Goal: Transaction & Acquisition: Purchase product/service

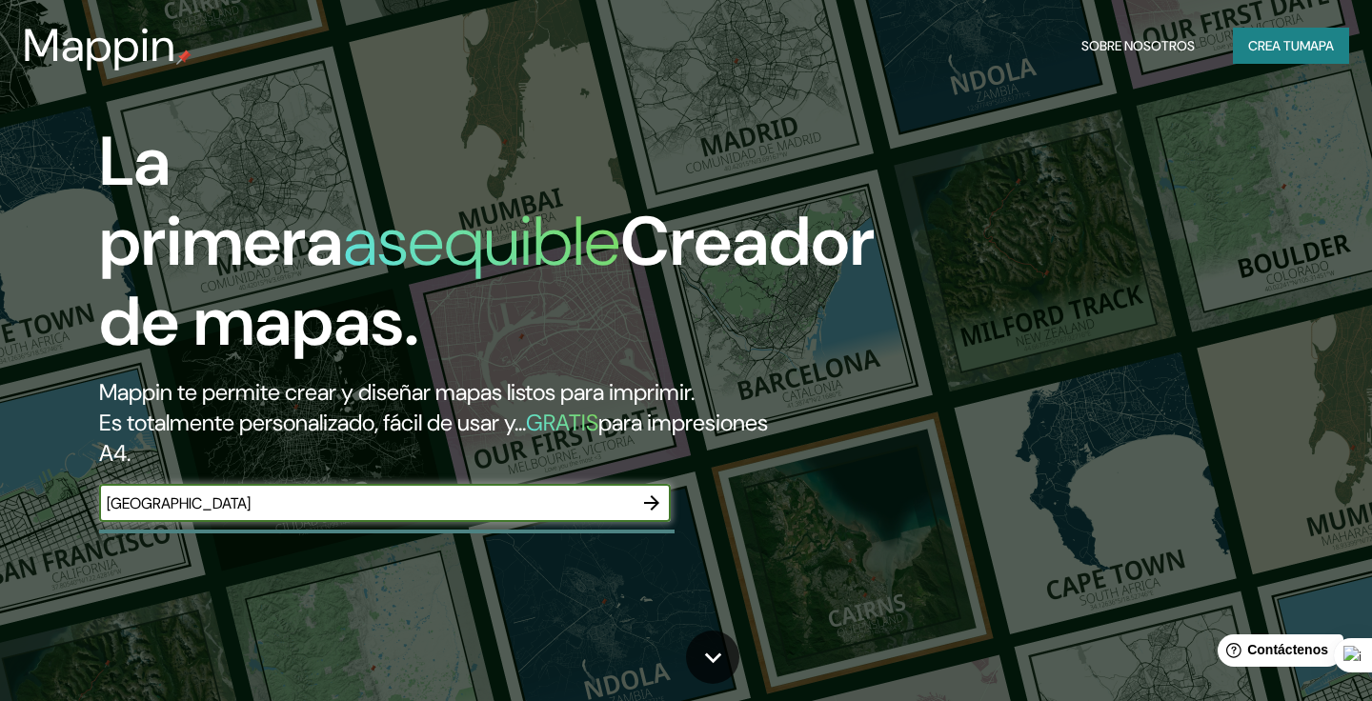
type input "[GEOGRAPHIC_DATA]"
click at [663, 505] on button "button" at bounding box center [651, 503] width 38 height 38
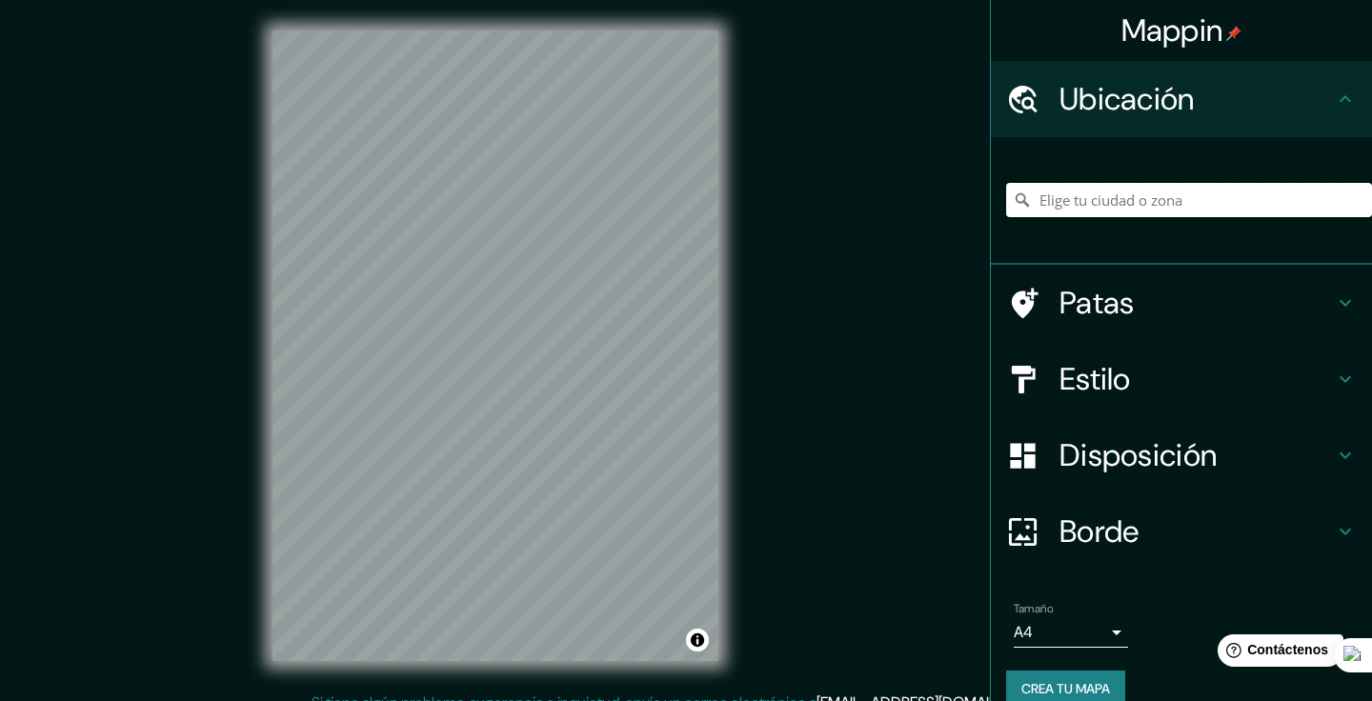
click at [1108, 195] on input "Elige tu ciudad o zona" at bounding box center [1189, 200] width 366 height 34
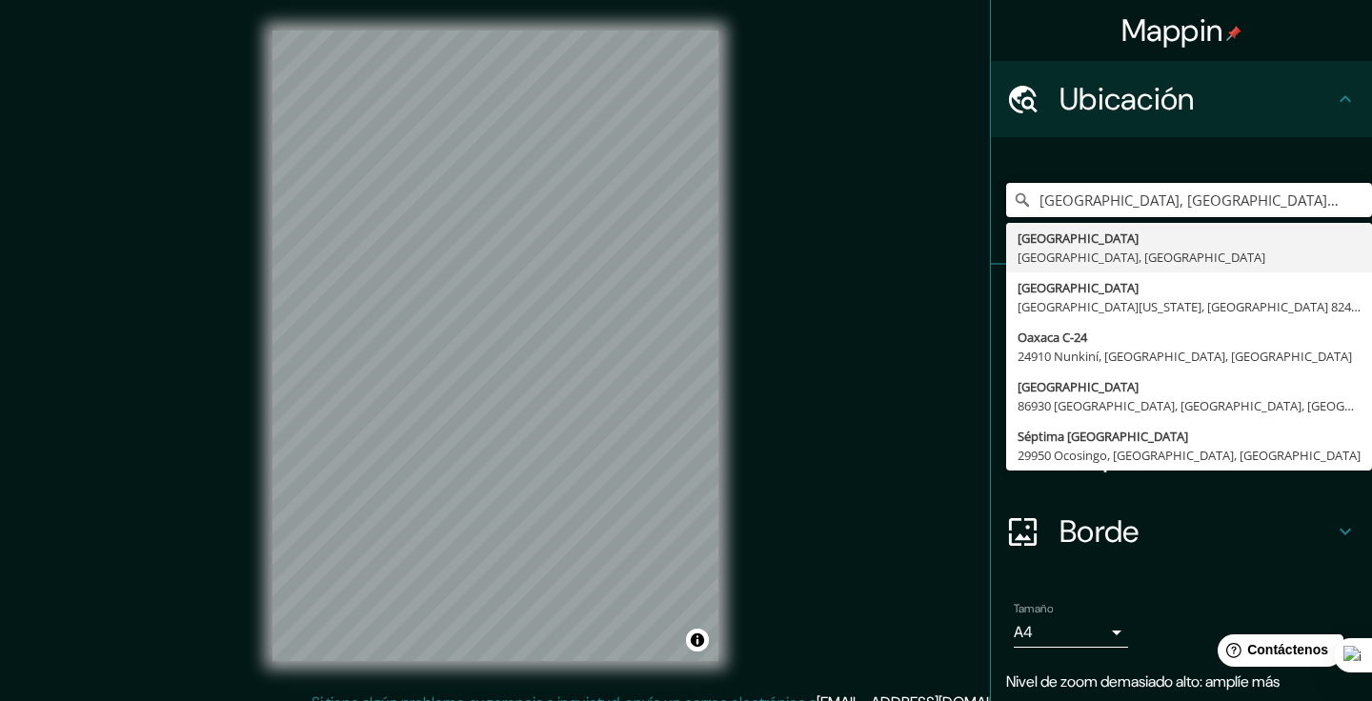
type input "[GEOGRAPHIC_DATA], [GEOGRAPHIC_DATA], [GEOGRAPHIC_DATA]"
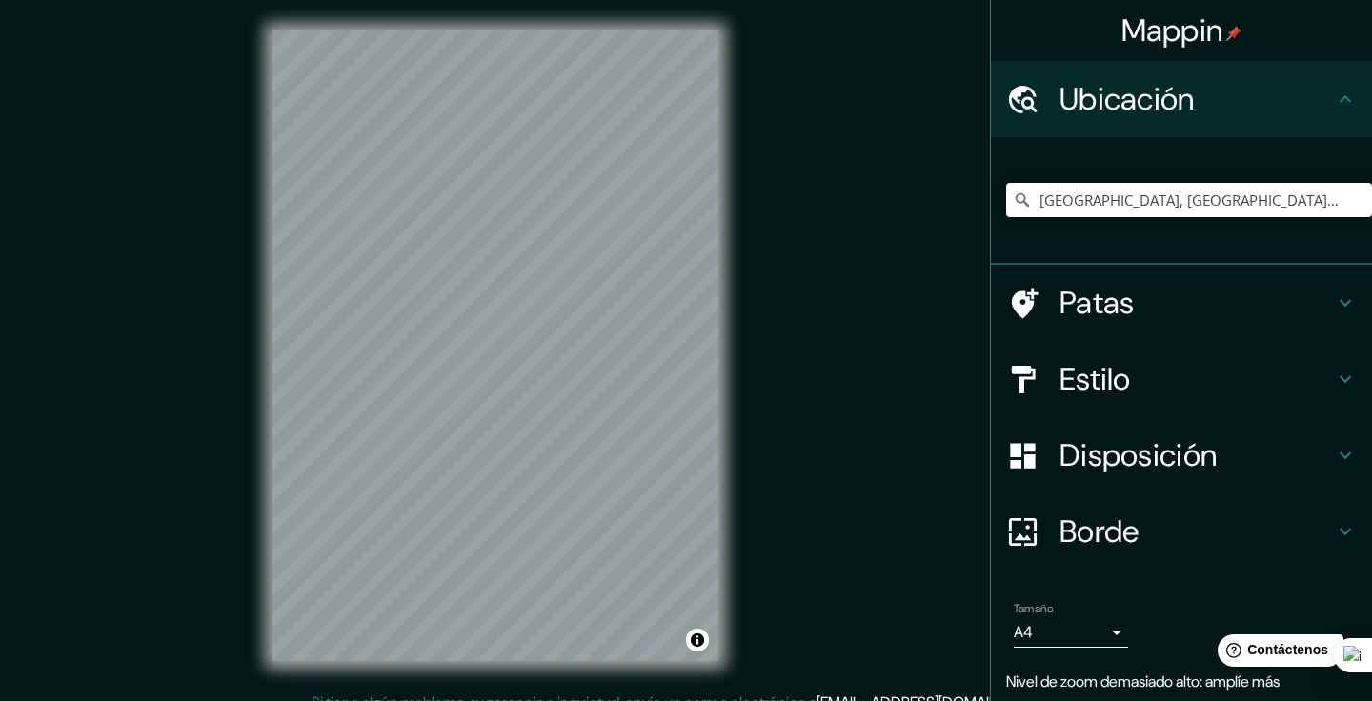
scroll to position [66, 0]
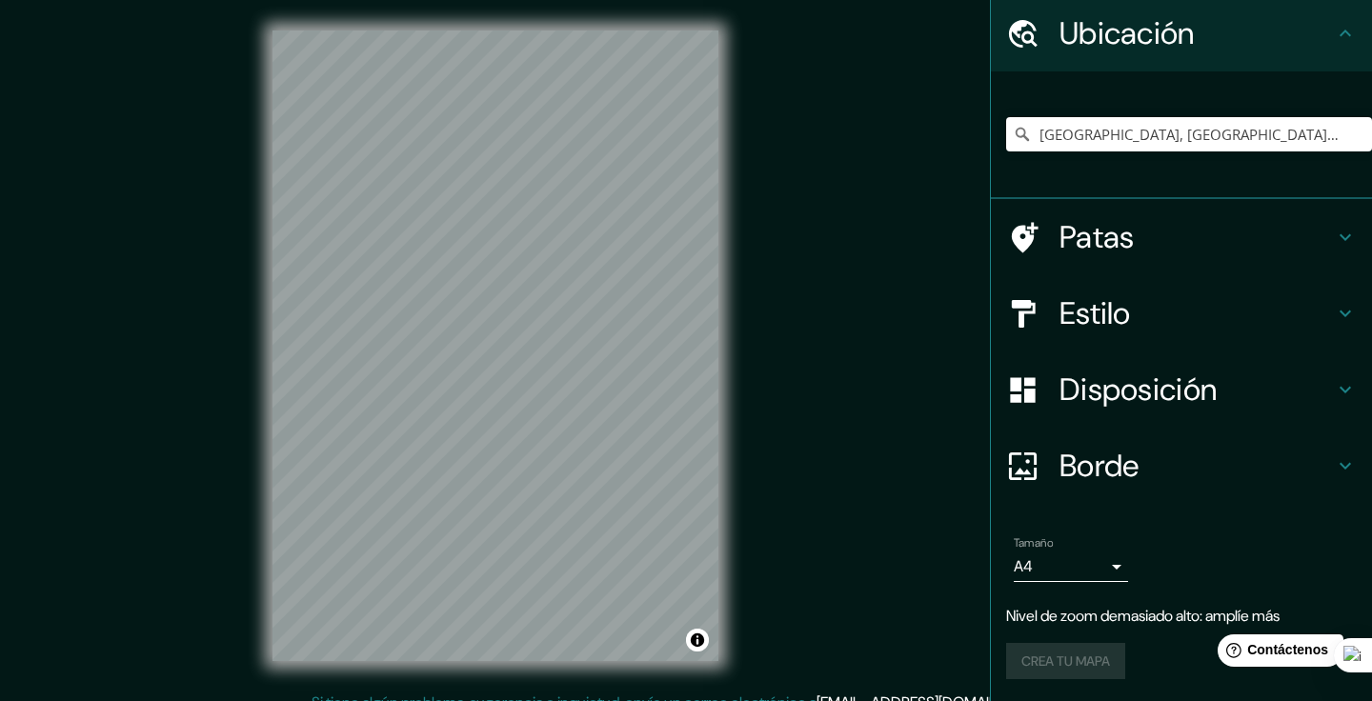
click at [1113, 461] on font "Borde" at bounding box center [1099, 466] width 80 height 40
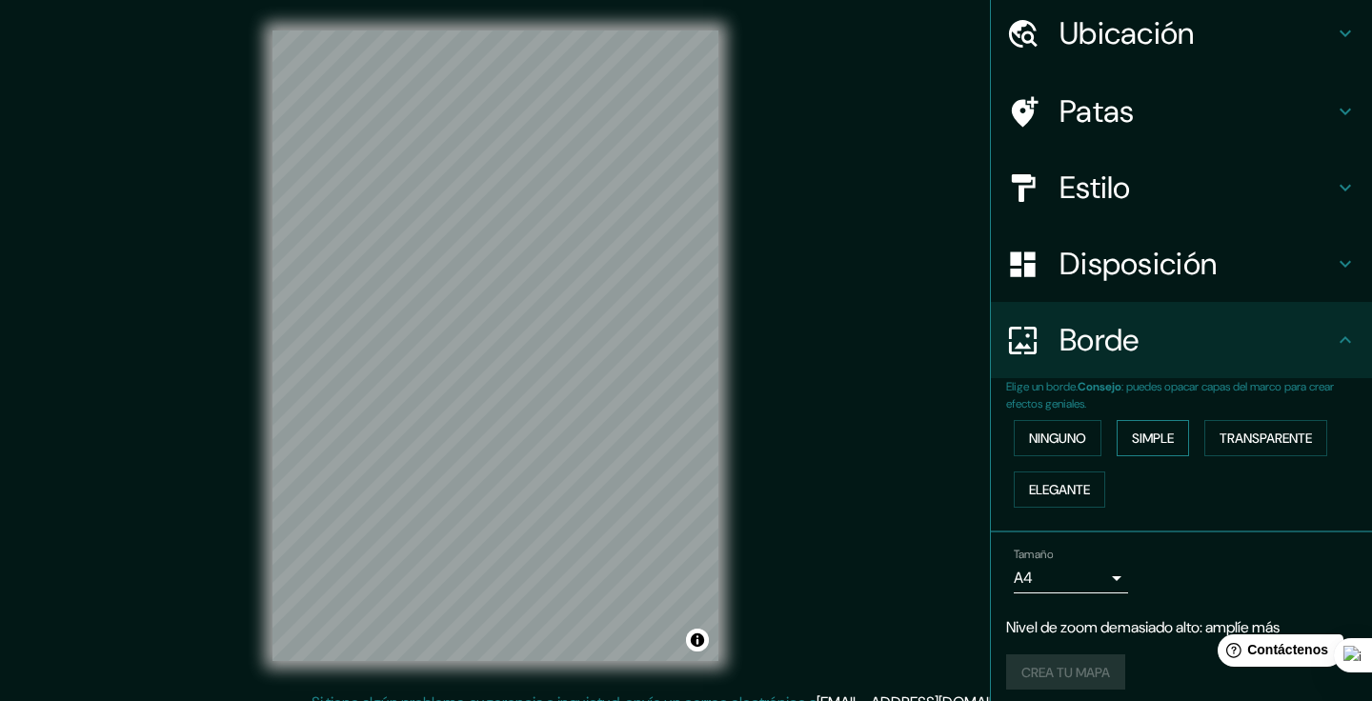
click at [1166, 434] on font "Simple" at bounding box center [1153, 438] width 42 height 17
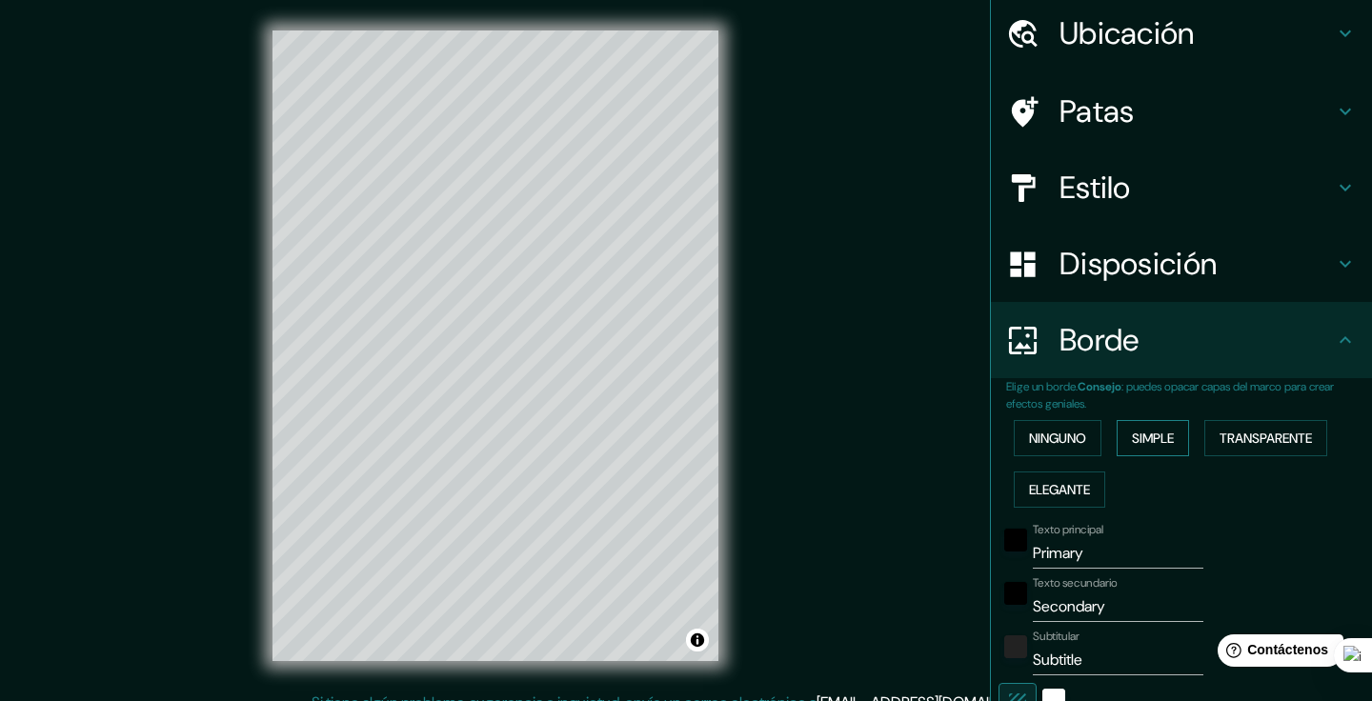
click at [1168, 433] on font "Simple" at bounding box center [1153, 438] width 42 height 17
type input "187"
type input "37"
click at [1080, 436] on font "Ninguno" at bounding box center [1057, 438] width 57 height 17
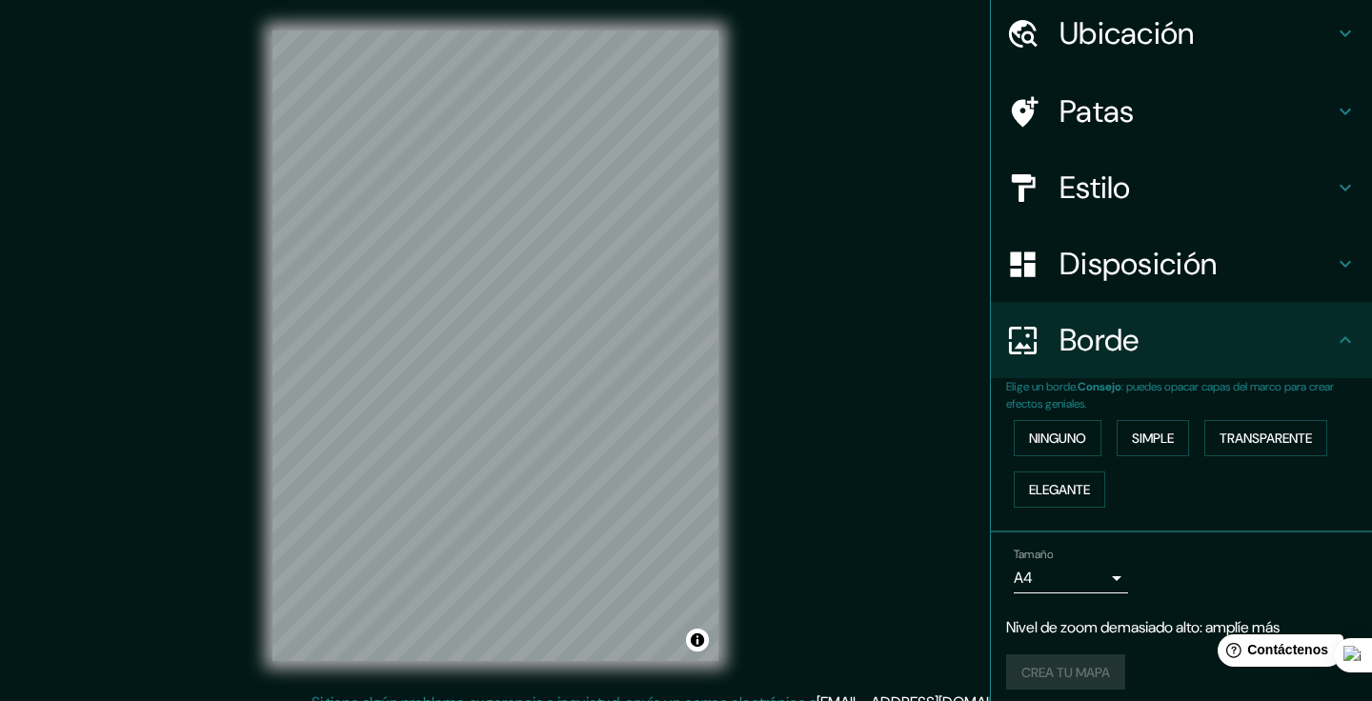
click at [1141, 272] on font "Disposición" at bounding box center [1137, 264] width 157 height 40
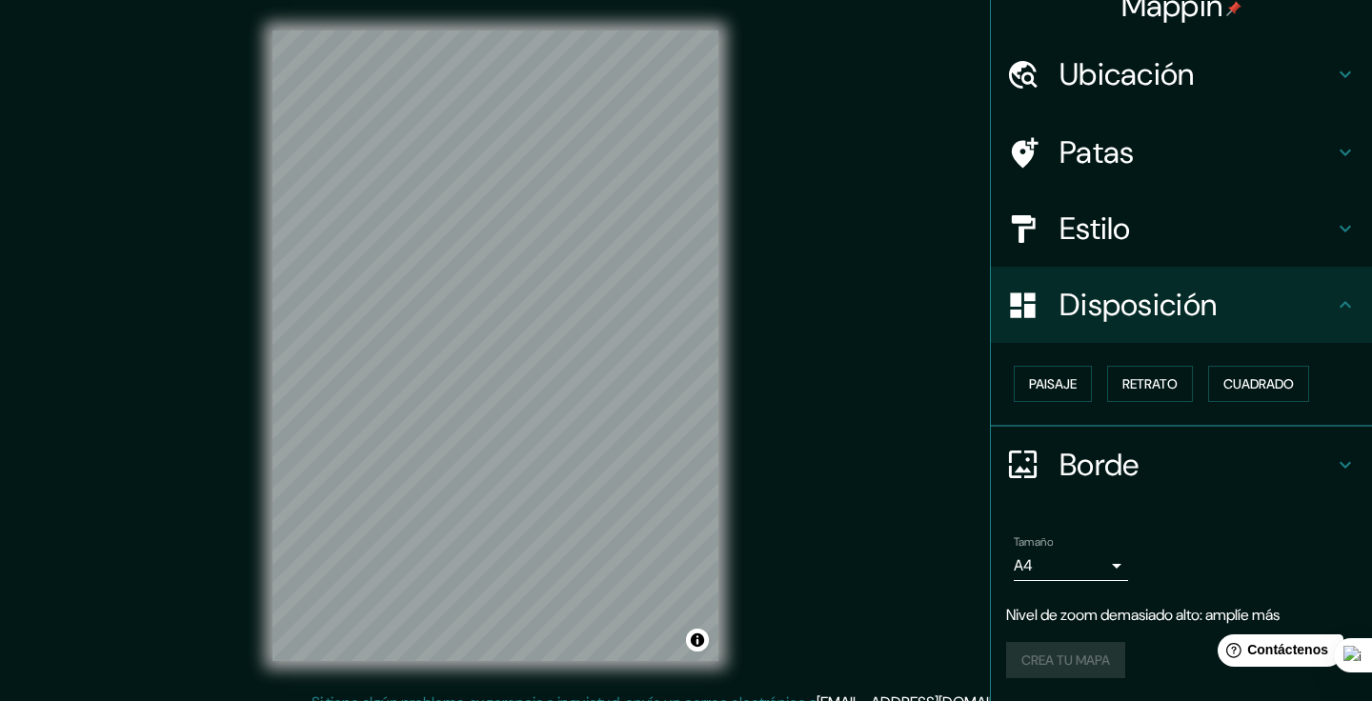
scroll to position [24, 0]
click at [1150, 383] on font "Retrato" at bounding box center [1149, 384] width 55 height 17
click at [1074, 380] on font "Paisaje" at bounding box center [1053, 384] width 48 height 17
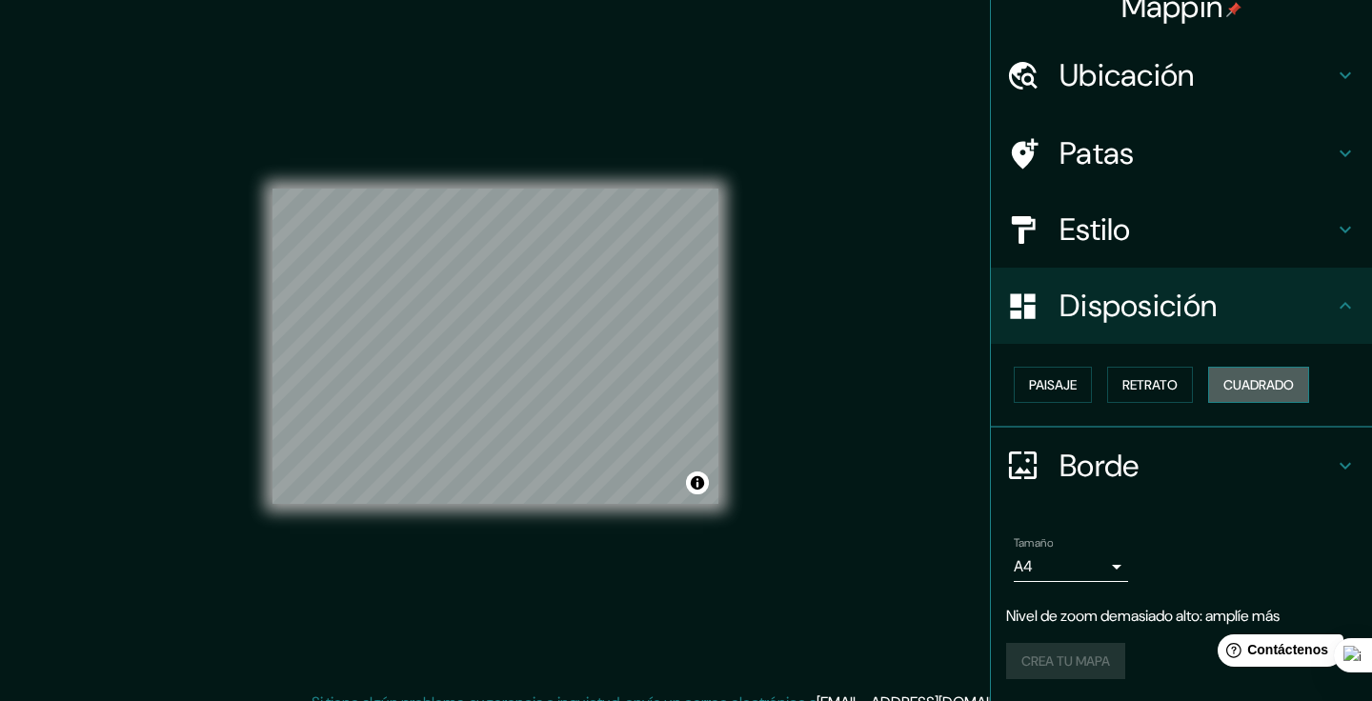
click at [1274, 399] on button "Cuadrado" at bounding box center [1258, 385] width 101 height 36
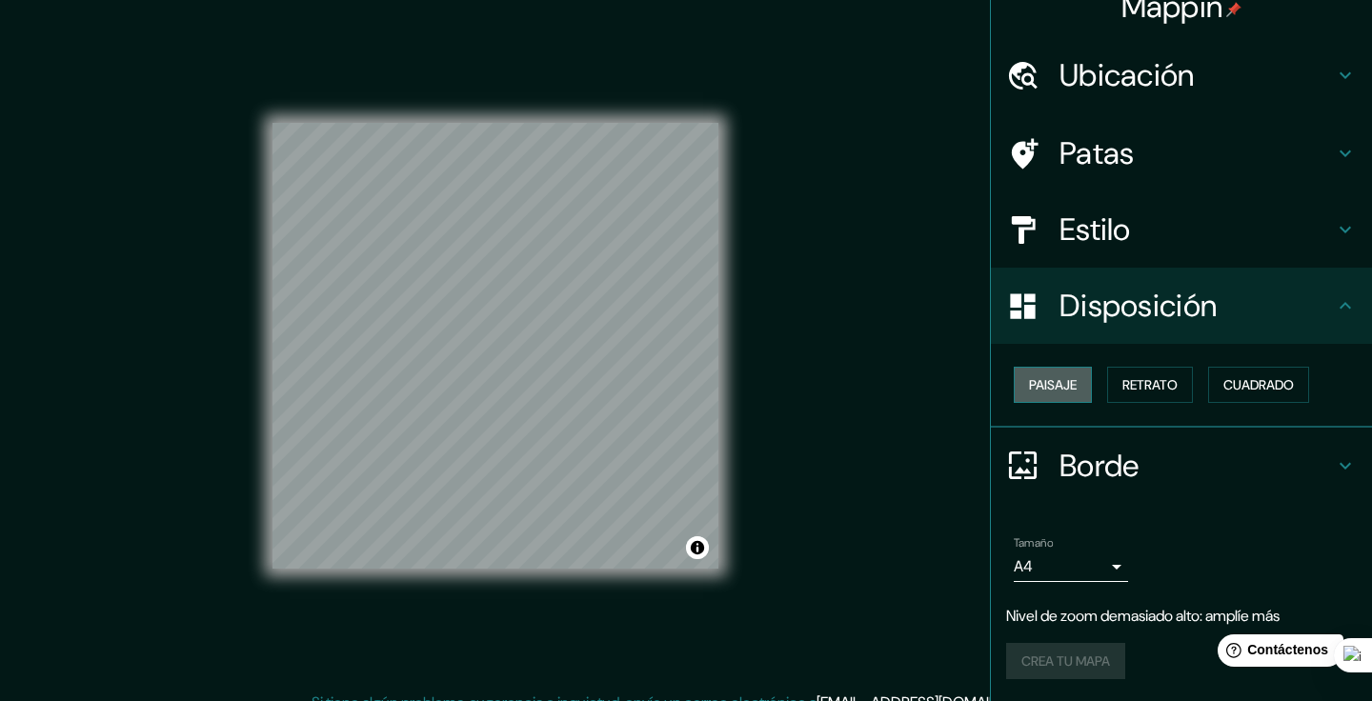
click at [1066, 383] on font "Paisaje" at bounding box center [1053, 384] width 48 height 17
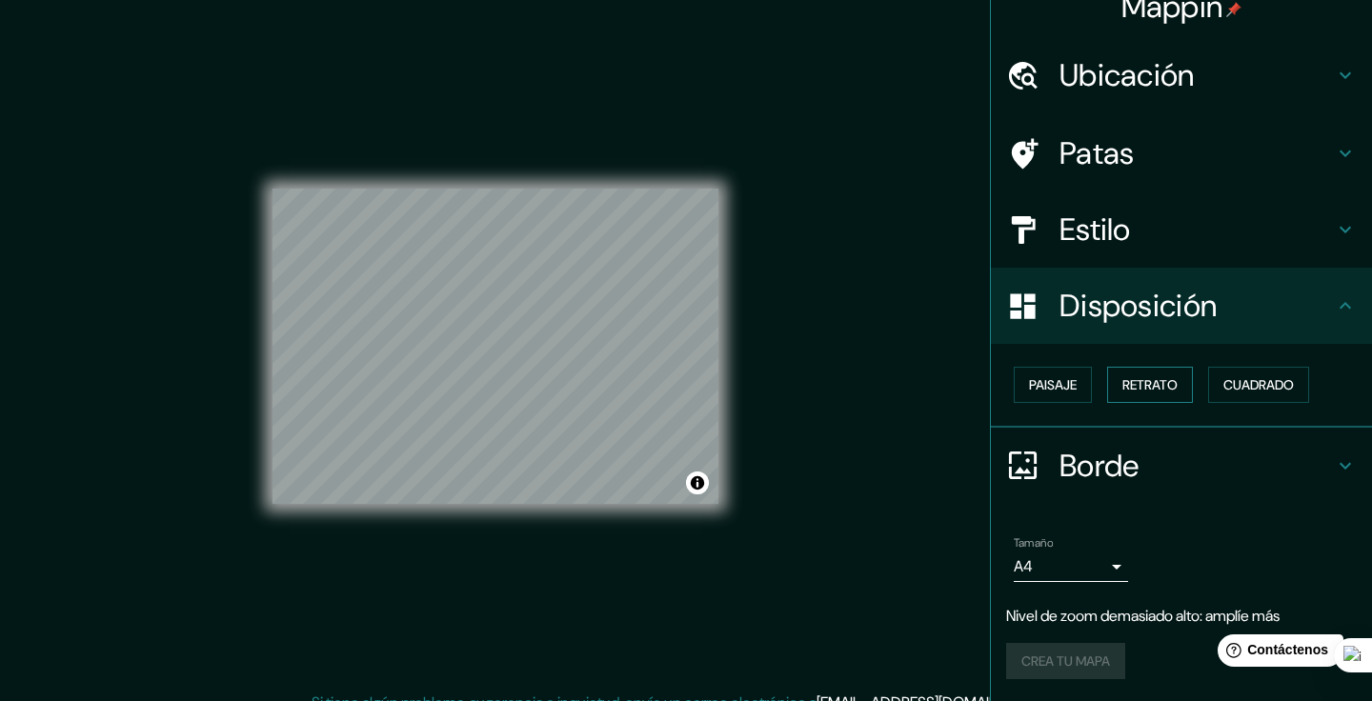
click at [1160, 390] on font "Retrato" at bounding box center [1149, 384] width 55 height 17
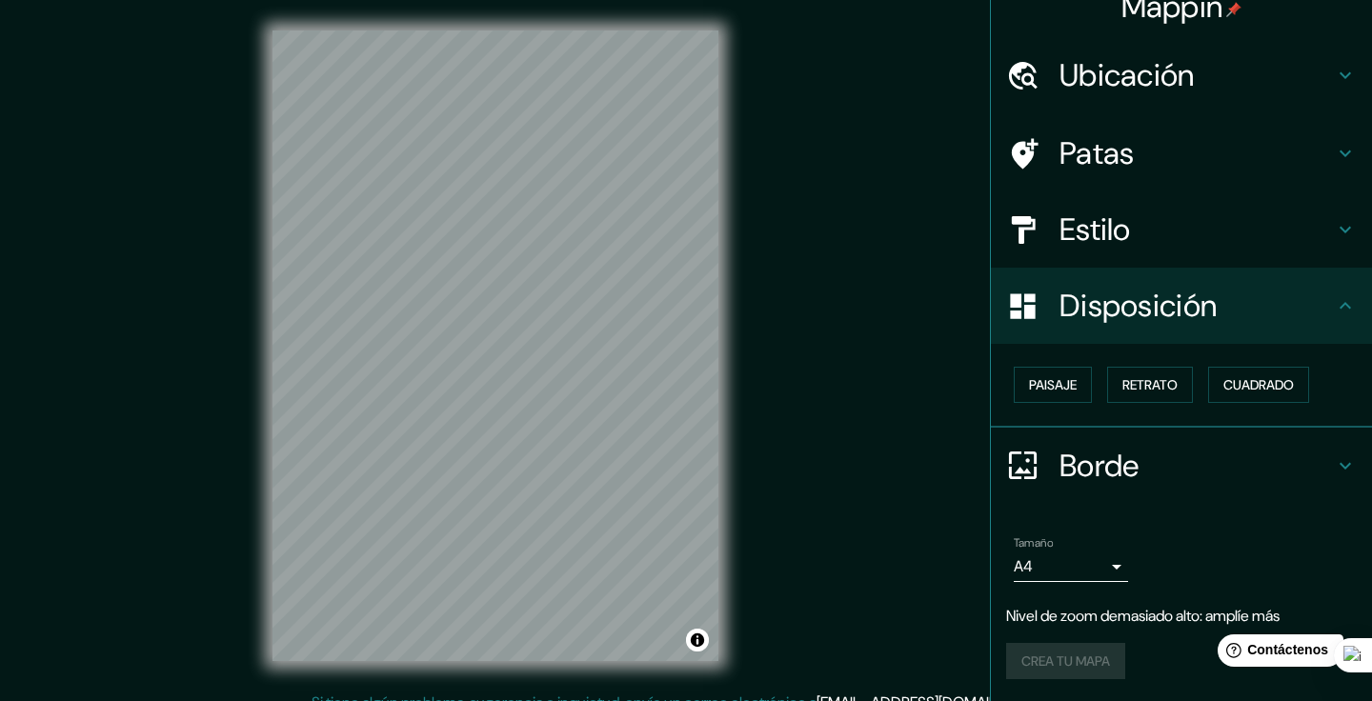
click at [1145, 247] on h4 "Estilo" at bounding box center [1196, 229] width 274 height 38
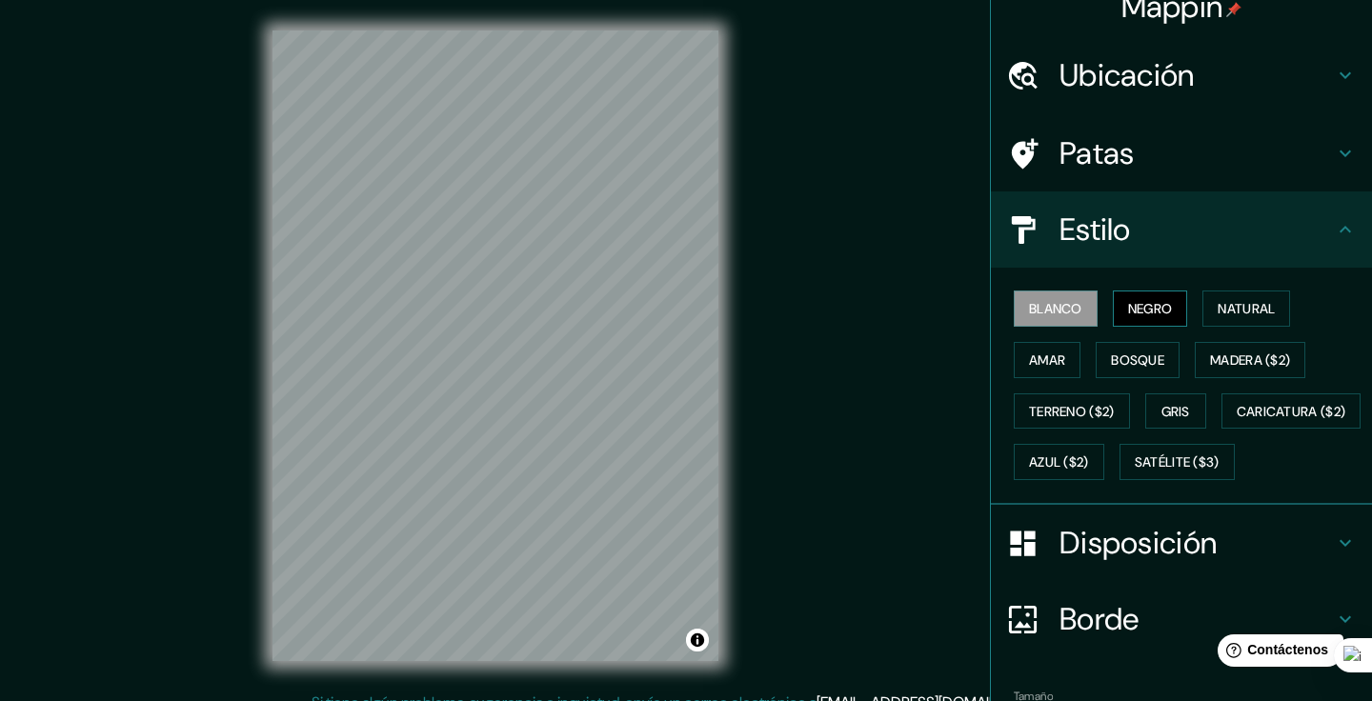
click at [1152, 303] on font "Negro" at bounding box center [1150, 308] width 45 height 17
click at [1058, 310] on font "Blanco" at bounding box center [1055, 308] width 53 height 17
click at [1181, 415] on font "Gris" at bounding box center [1175, 411] width 29 height 17
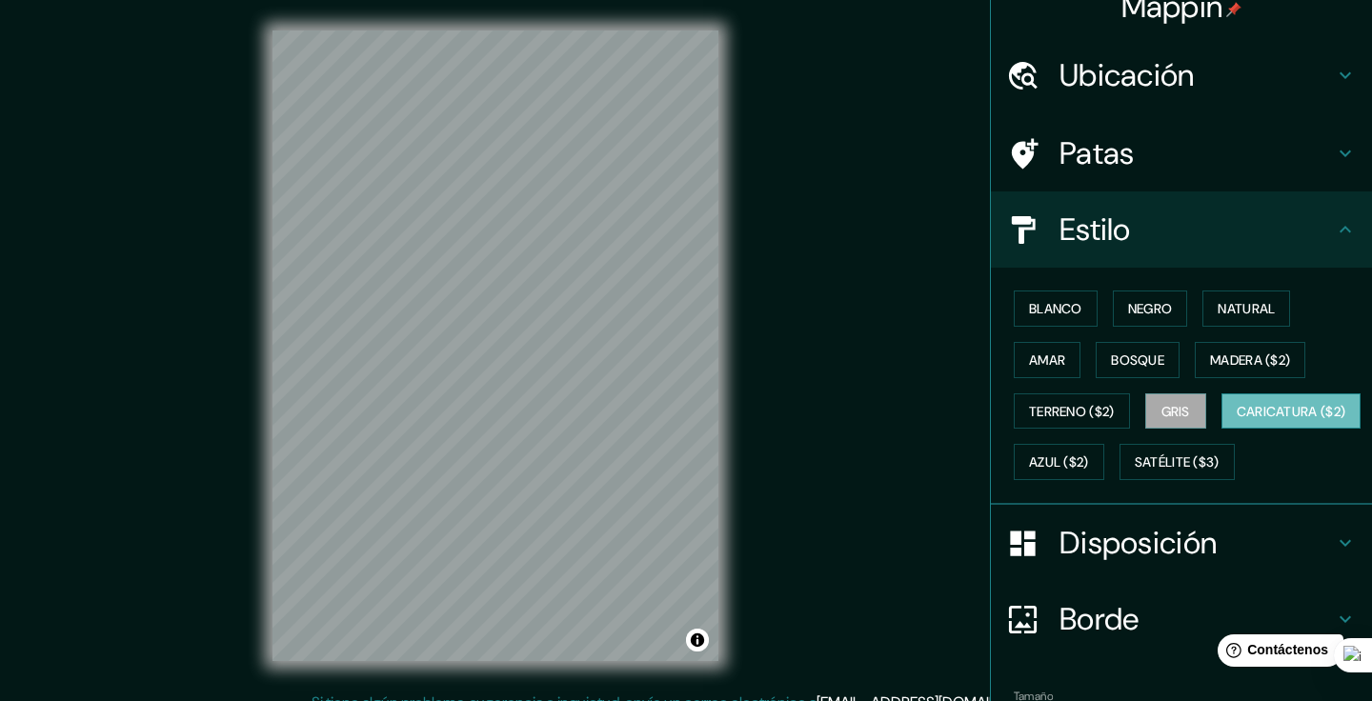
click at [1236, 420] on font "Caricatura ($2)" at bounding box center [1291, 411] width 110 height 17
click at [1134, 471] on font "Satélite ($3)" at bounding box center [1176, 462] width 85 height 17
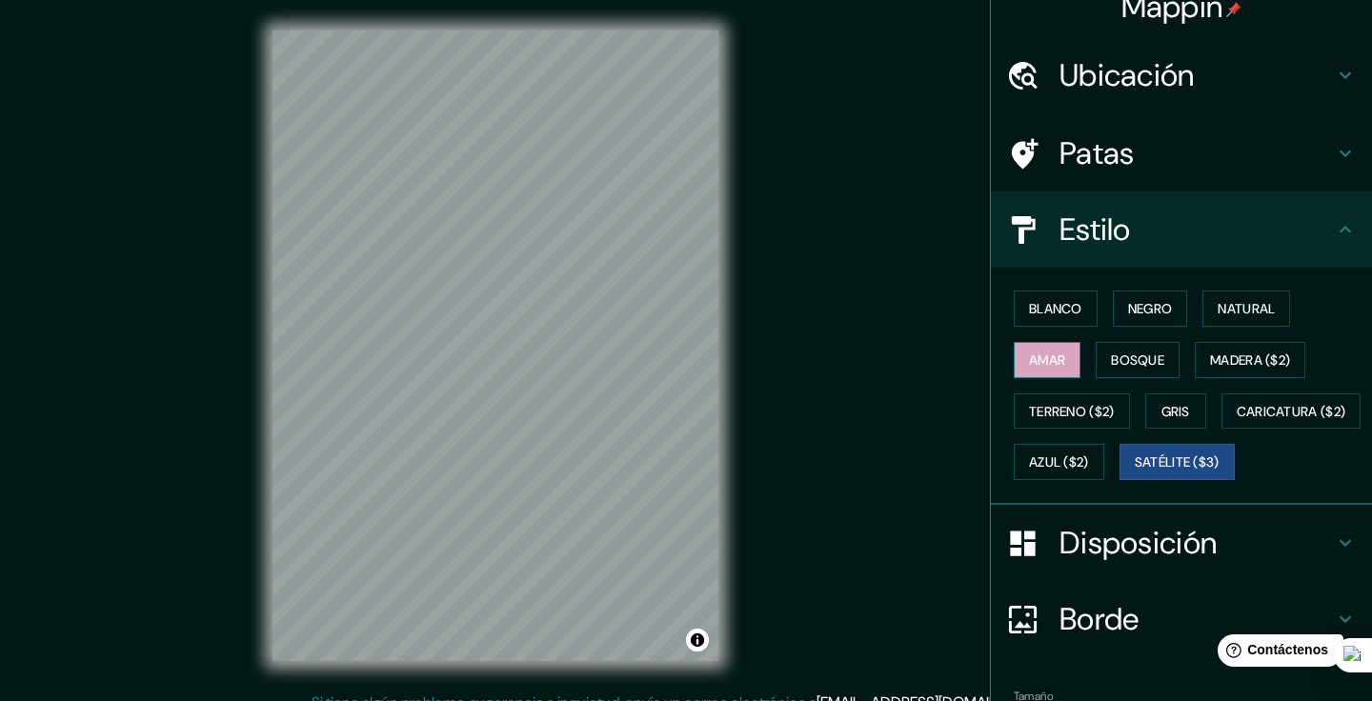
click at [1061, 363] on font "Amar" at bounding box center [1047, 359] width 36 height 17
click at [1083, 274] on div "Blanco Negro Natural Amar Bosque Madera ($2) Terreno ($2) Gris Caricatura ($2) …" at bounding box center [1181, 386] width 381 height 237
click at [1076, 318] on font "Blanco" at bounding box center [1055, 308] width 53 height 25
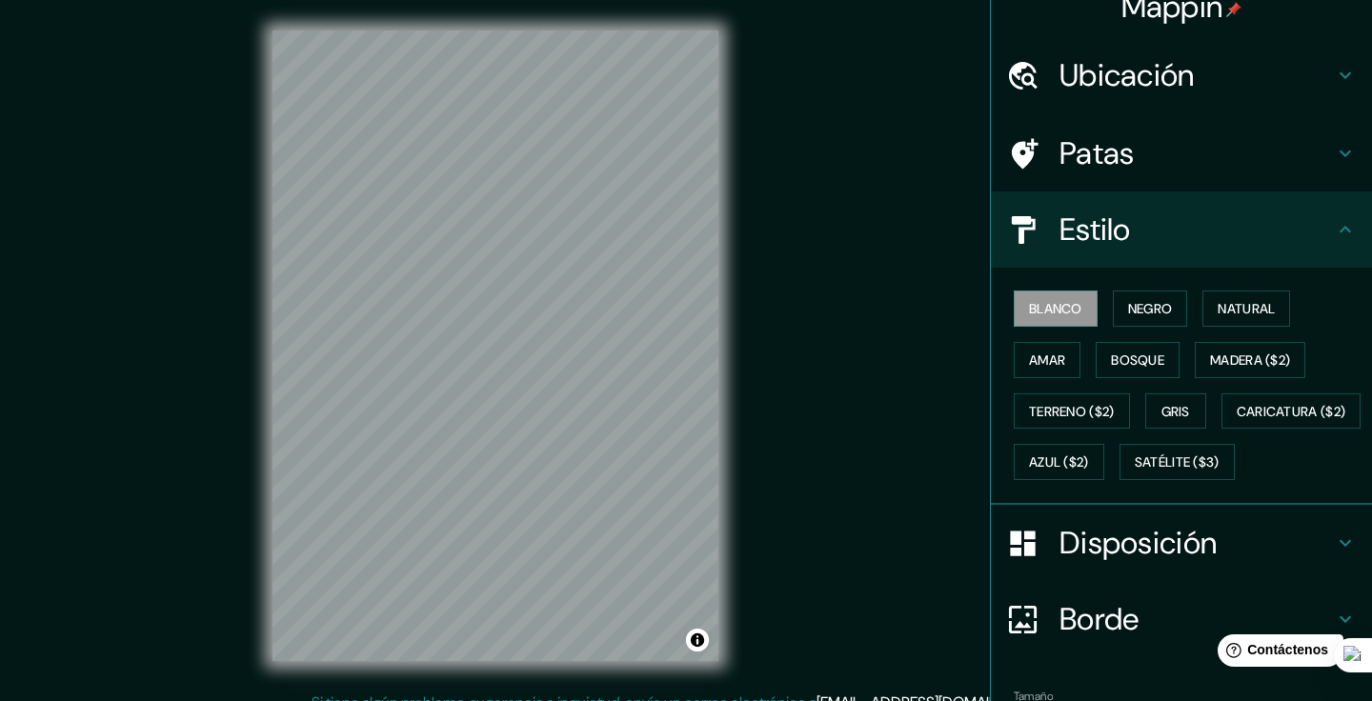
click at [1132, 151] on font "Patas" at bounding box center [1096, 153] width 75 height 40
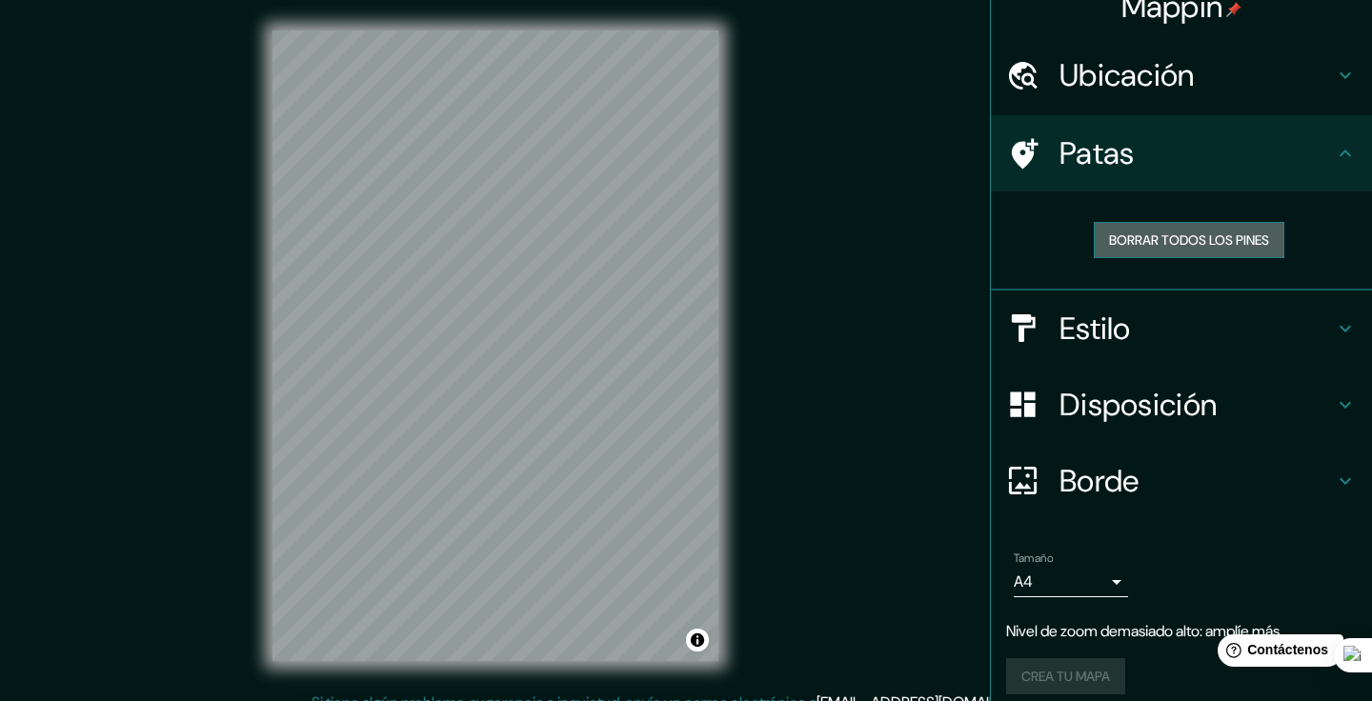
click at [1196, 240] on font "Borrar todos los pines" at bounding box center [1189, 239] width 160 height 17
click at [1196, 243] on font "Borrar todos los pines" at bounding box center [1189, 239] width 160 height 17
click at [1357, 161] on div "Patas" at bounding box center [1181, 153] width 381 height 76
click at [1322, 40] on div "Ubicación" at bounding box center [1181, 75] width 381 height 76
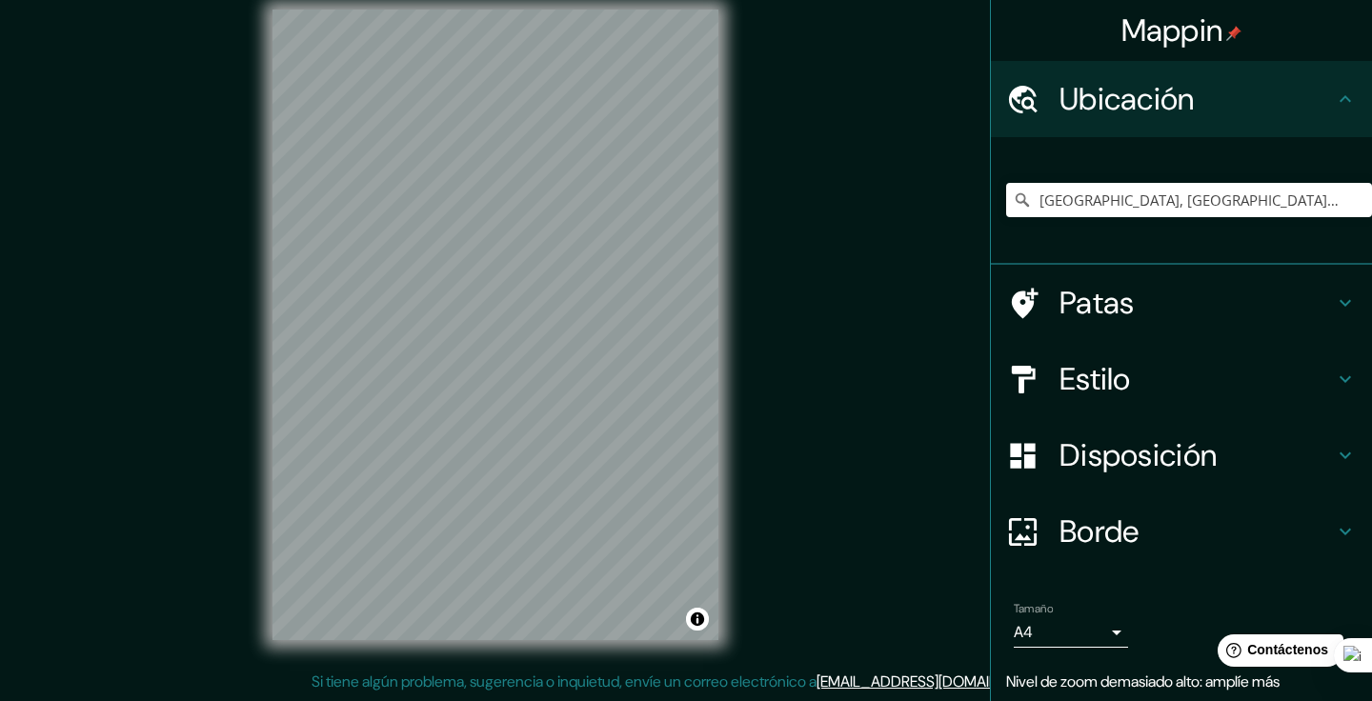
scroll to position [0, 0]
